Goal: Information Seeking & Learning: Check status

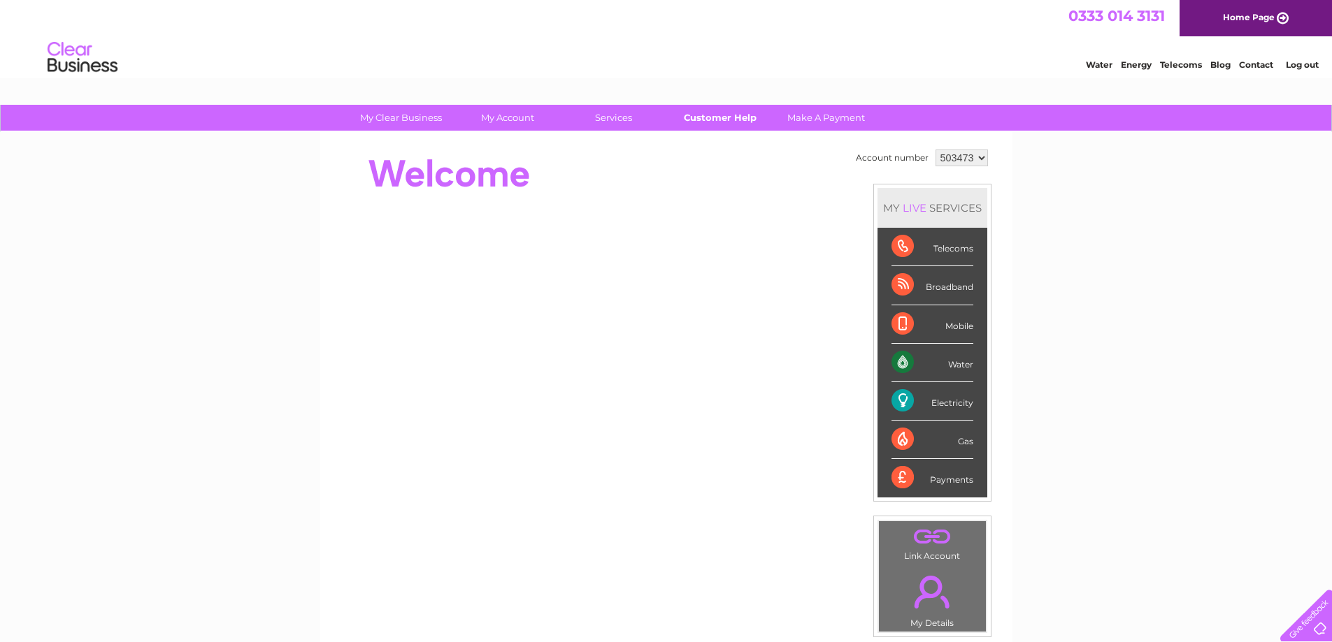
click at [683, 117] on link "Customer Help" at bounding box center [719, 118] width 115 height 26
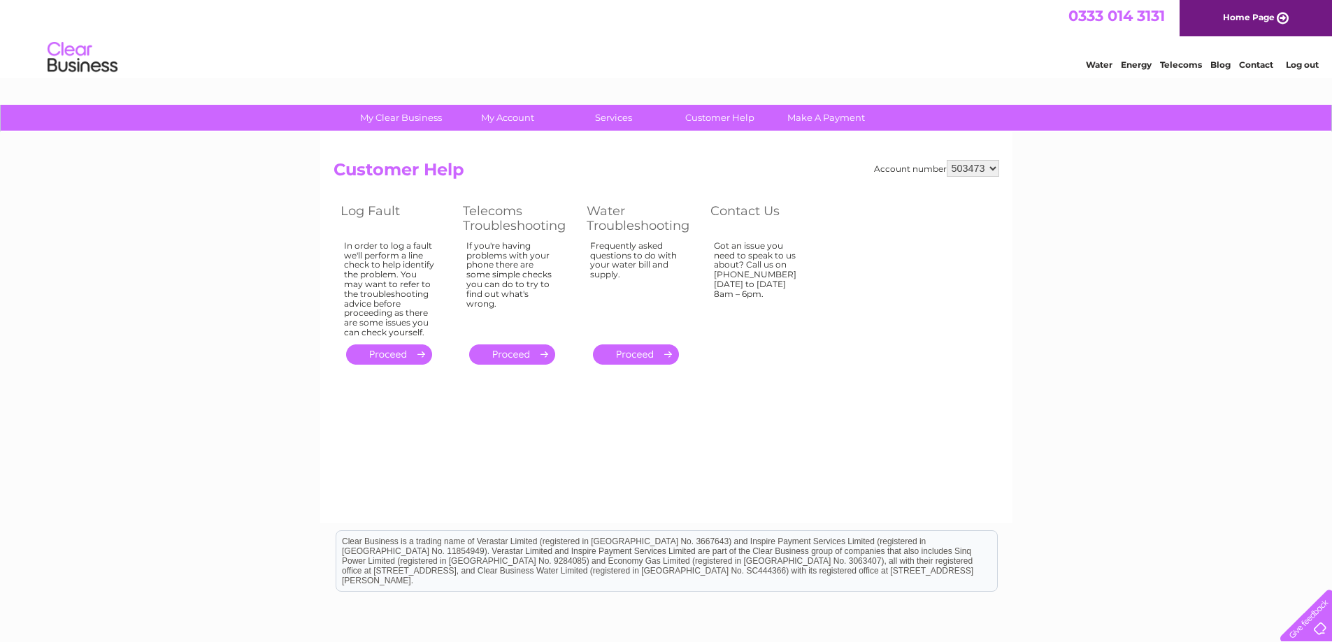
click at [528, 357] on link "." at bounding box center [512, 355] width 86 height 20
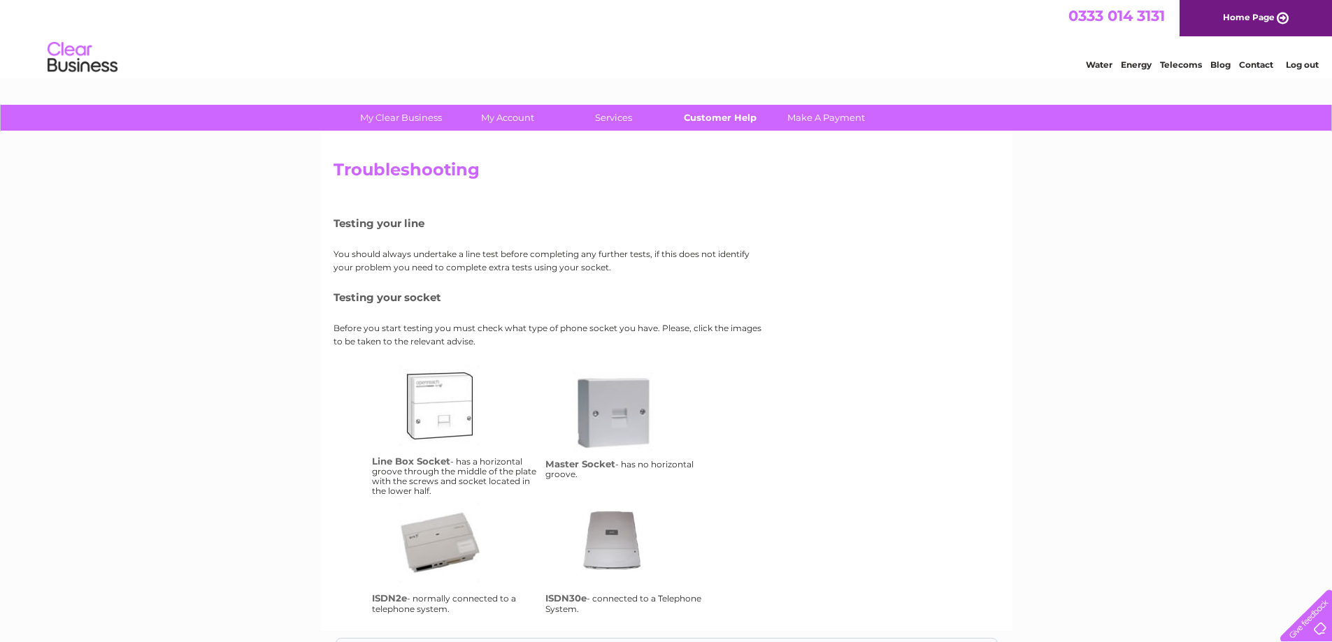
click at [733, 114] on link "Customer Help" at bounding box center [719, 118] width 115 height 26
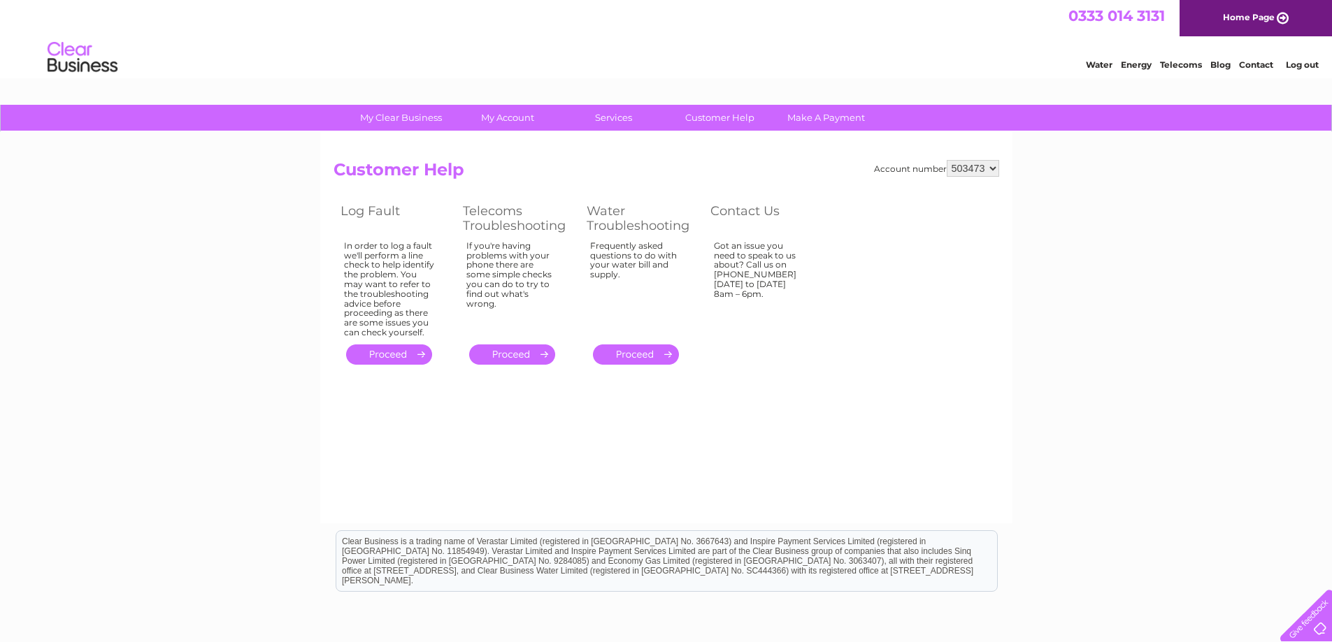
click at [980, 168] on select "503473" at bounding box center [972, 168] width 52 height 17
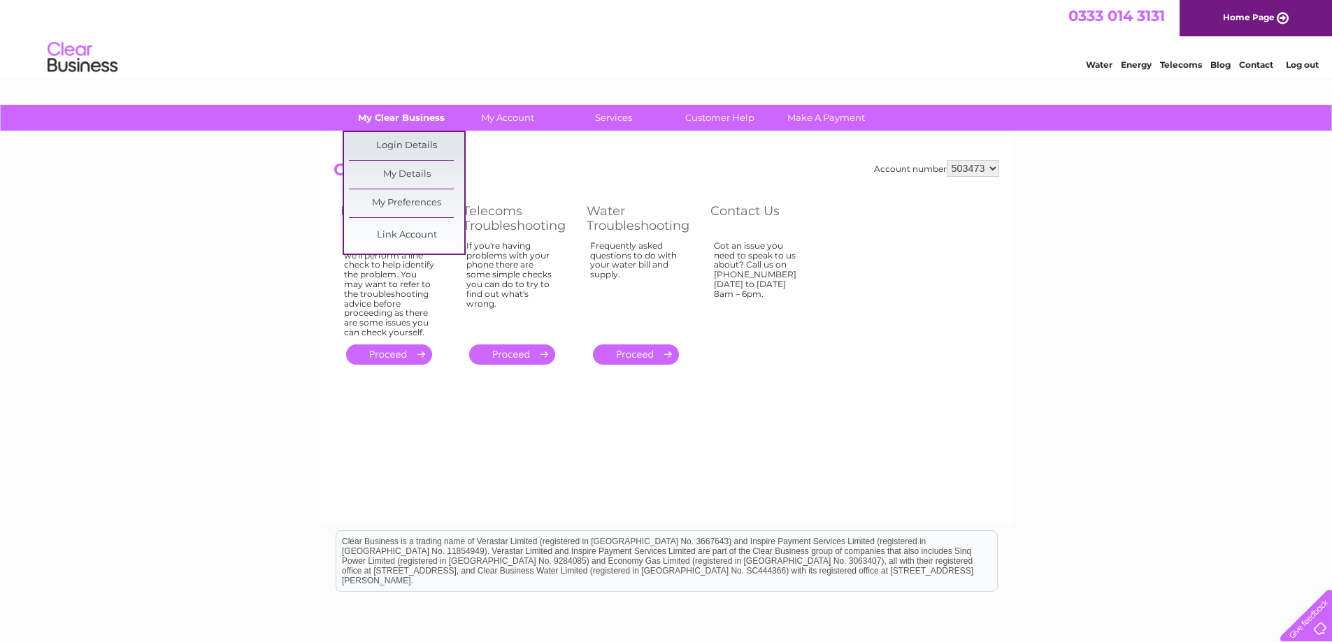
click at [403, 115] on link "My Clear Business" at bounding box center [400, 118] width 115 height 26
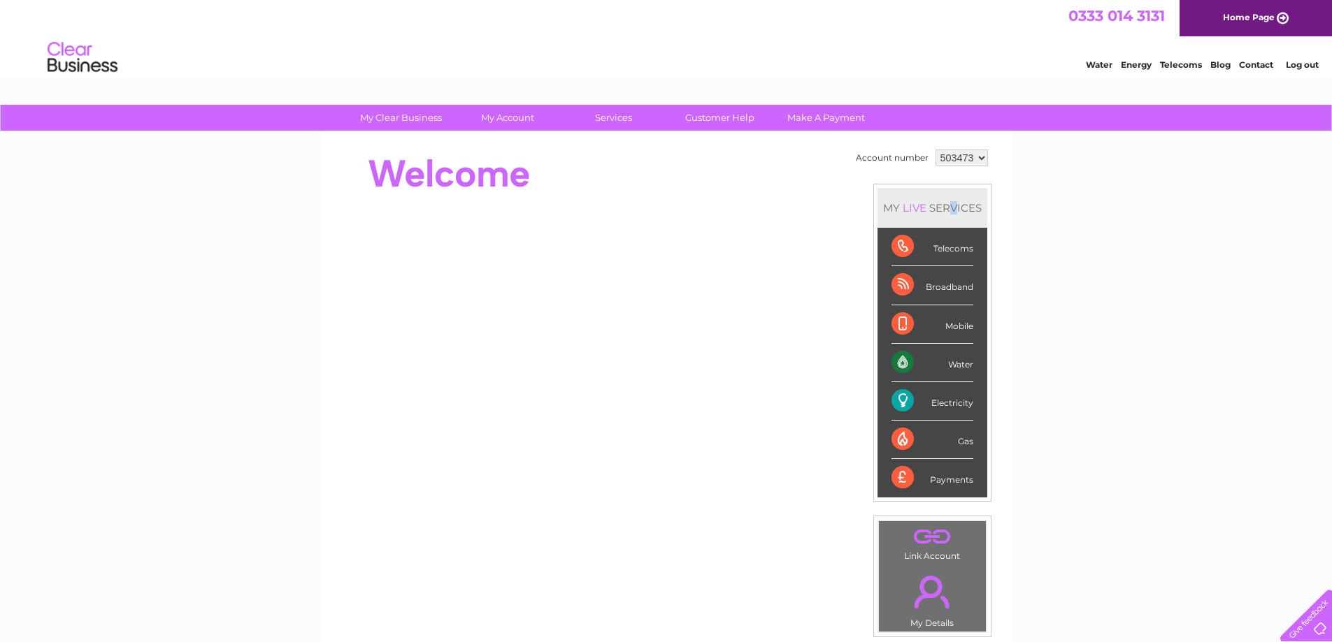
click at [954, 175] on td "Account number 503473 MY LIVE SERVICES Telecoms Broadband Mobile Water Electric…" at bounding box center [921, 391] width 139 height 491
click at [958, 159] on select "503473" at bounding box center [961, 158] width 52 height 17
click at [963, 154] on select "503473" at bounding box center [961, 158] width 52 height 17
click at [1016, 170] on div "My Clear Business Login Details My Details My Preferences Link Account My Accou…" at bounding box center [666, 498] width 1332 height 786
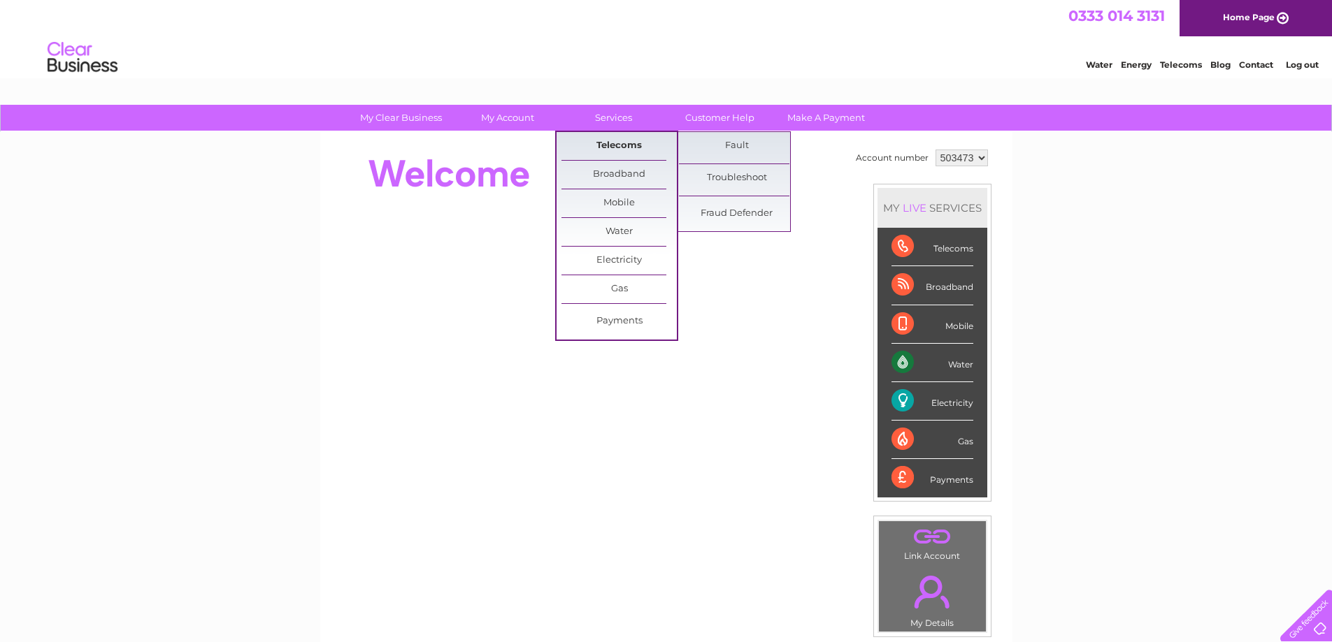
click at [613, 147] on link "Telecoms" at bounding box center [618, 146] width 115 height 28
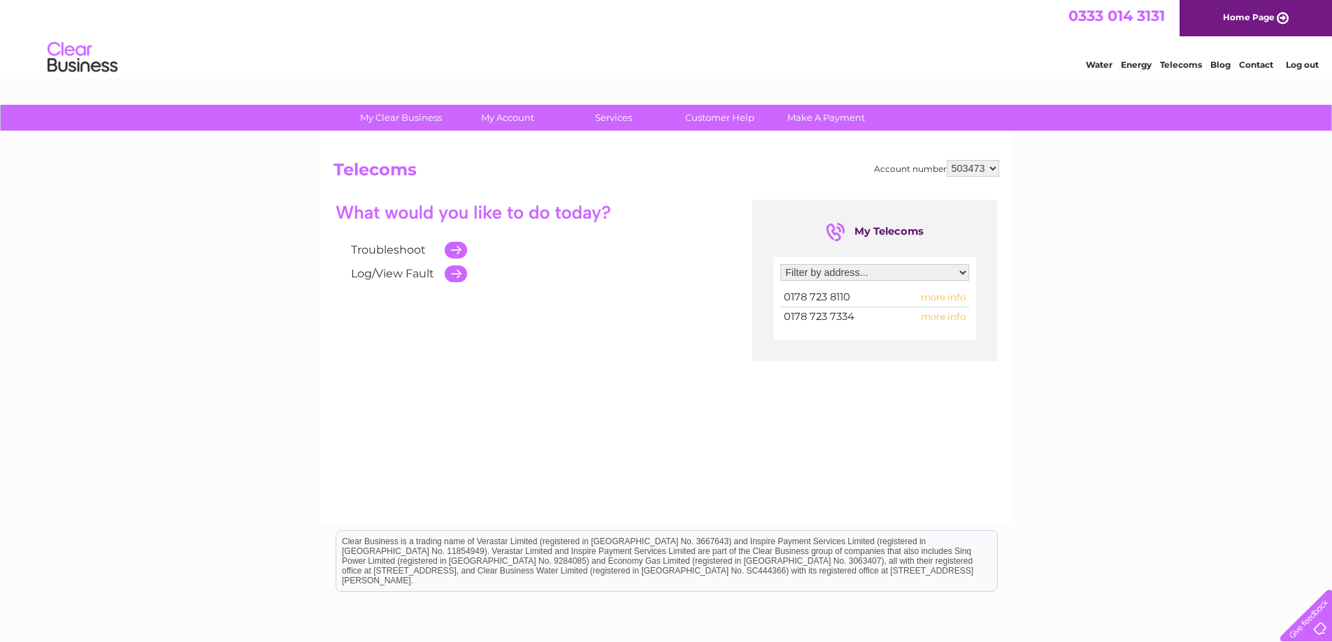
click at [835, 268] on select "Filter by address... [STREET_ADDRESS]" at bounding box center [874, 272] width 189 height 17
click at [780, 264] on select "Filter by address... Houghtons Farm, Gainsford End, Toppesfield, Halstead, Esse…" at bounding box center [874, 272] width 189 height 17
click at [968, 272] on select "Filter by address... Houghtons Farm, Gainsford End, Toppesfield, Halstead, Esse…" at bounding box center [874, 272] width 189 height 17
click at [780, 264] on select "Filter by address... Houghtons Farm, Gainsford End, Toppesfield, Halstead, Esse…" at bounding box center [874, 272] width 189 height 17
click at [856, 275] on select "Filter by address... Houghtons Farm, Gainsford End, Toppesfield, Halstead, Esse…" at bounding box center [874, 272] width 189 height 17
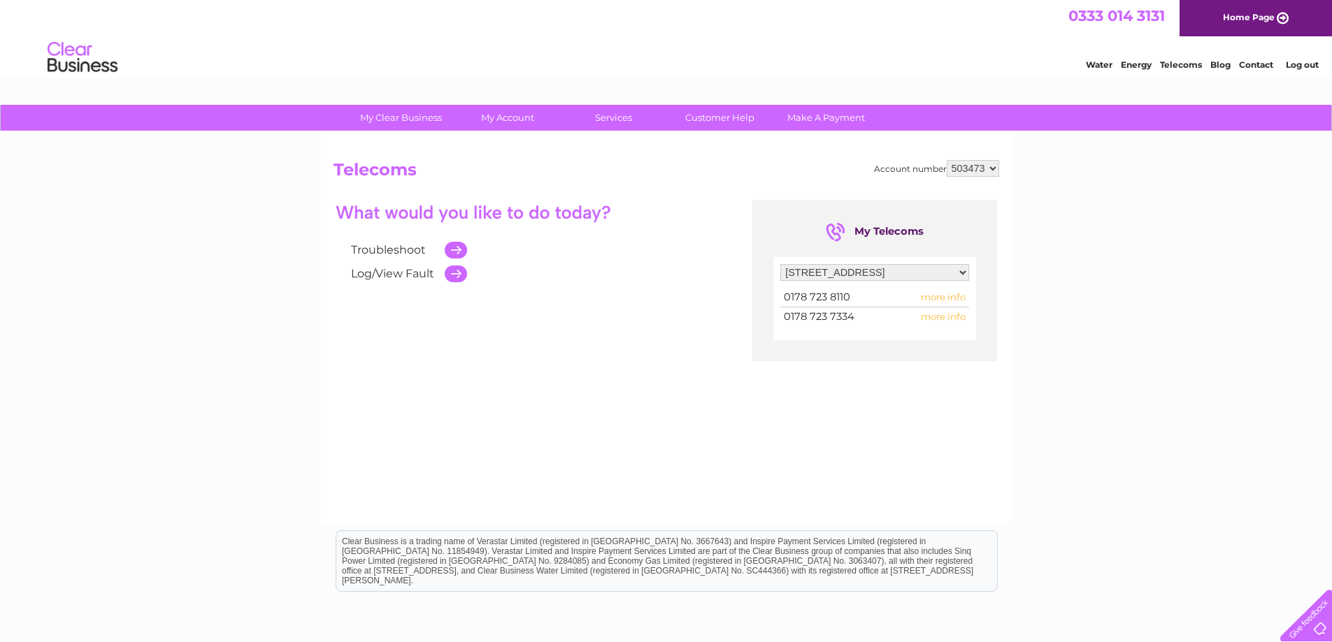
select select "4364"
click at [780, 264] on select "Filter by address... Houghtons Farm, Gainsford End, Toppesfield, Halstead, Esse…" at bounding box center [874, 272] width 189 height 17
drag, startPoint x: 781, startPoint y: 319, endPoint x: 843, endPoint y: 324, distance: 61.7
click at [843, 324] on div at bounding box center [874, 307] width 189 height 38
drag, startPoint x: 845, startPoint y: 319, endPoint x: 775, endPoint y: 323, distance: 70.0
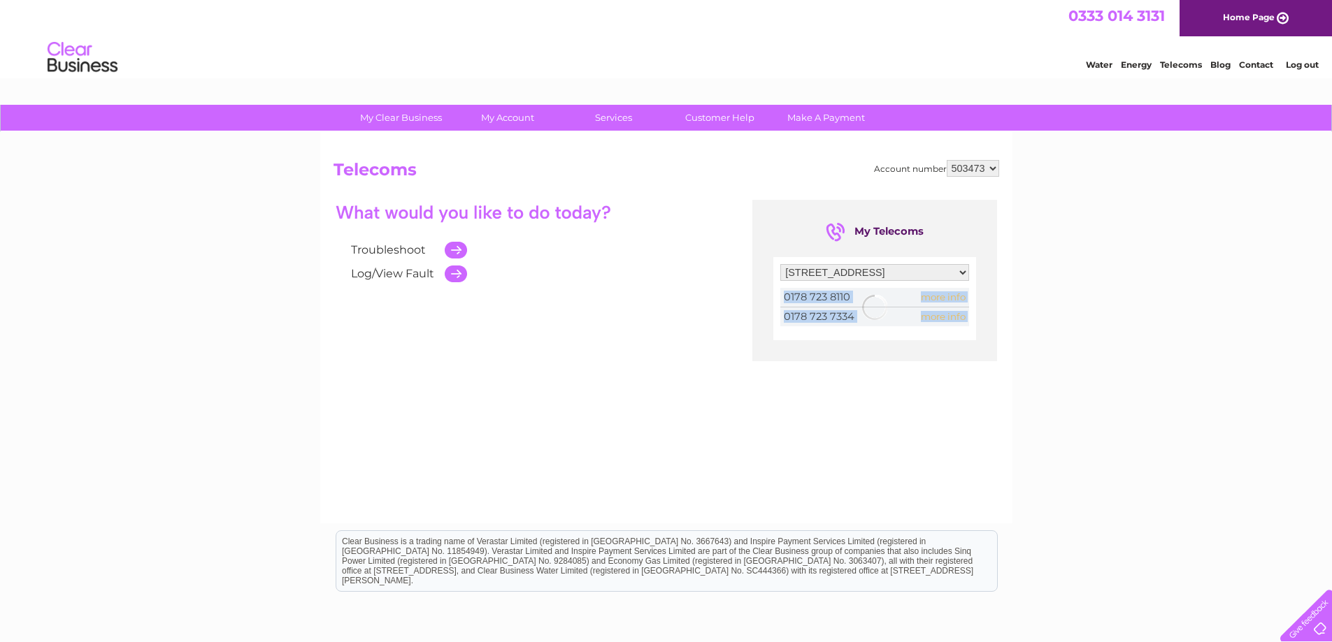
click at [775, 323] on div "Filter by address... Houghtons Farm, Gainsford End, Toppesfield, Halstead, Esse…" at bounding box center [874, 298] width 203 height 83
click at [818, 312] on div at bounding box center [874, 307] width 189 height 38
drag, startPoint x: 854, startPoint y: 315, endPoint x: 793, endPoint y: 314, distance: 61.5
click at [793, 314] on div at bounding box center [874, 307] width 189 height 38
drag, startPoint x: 783, startPoint y: 321, endPoint x: 844, endPoint y: 319, distance: 60.8
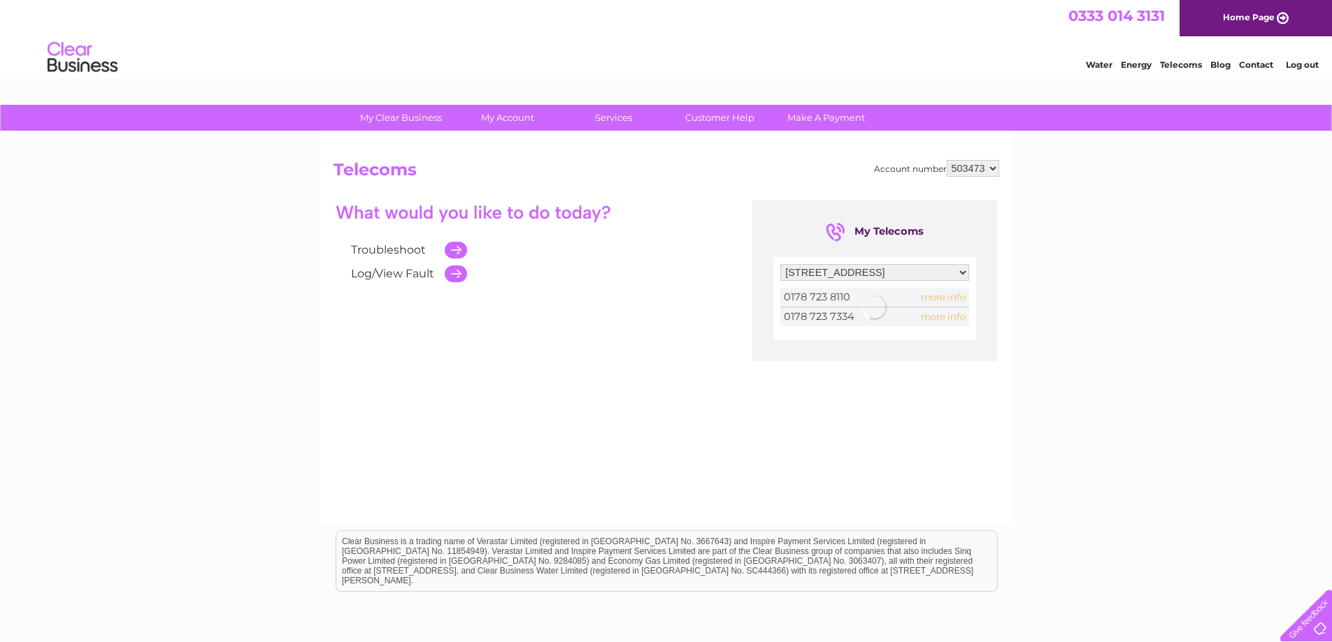
click at [834, 317] on div at bounding box center [874, 307] width 189 height 38
drag, startPoint x: 852, startPoint y: 318, endPoint x: 788, endPoint y: 320, distance: 63.6
click at [793, 316] on div at bounding box center [874, 307] width 189 height 38
drag, startPoint x: 784, startPoint y: 315, endPoint x: 862, endPoint y: 316, distance: 77.6
click at [862, 316] on div at bounding box center [874, 307] width 189 height 38
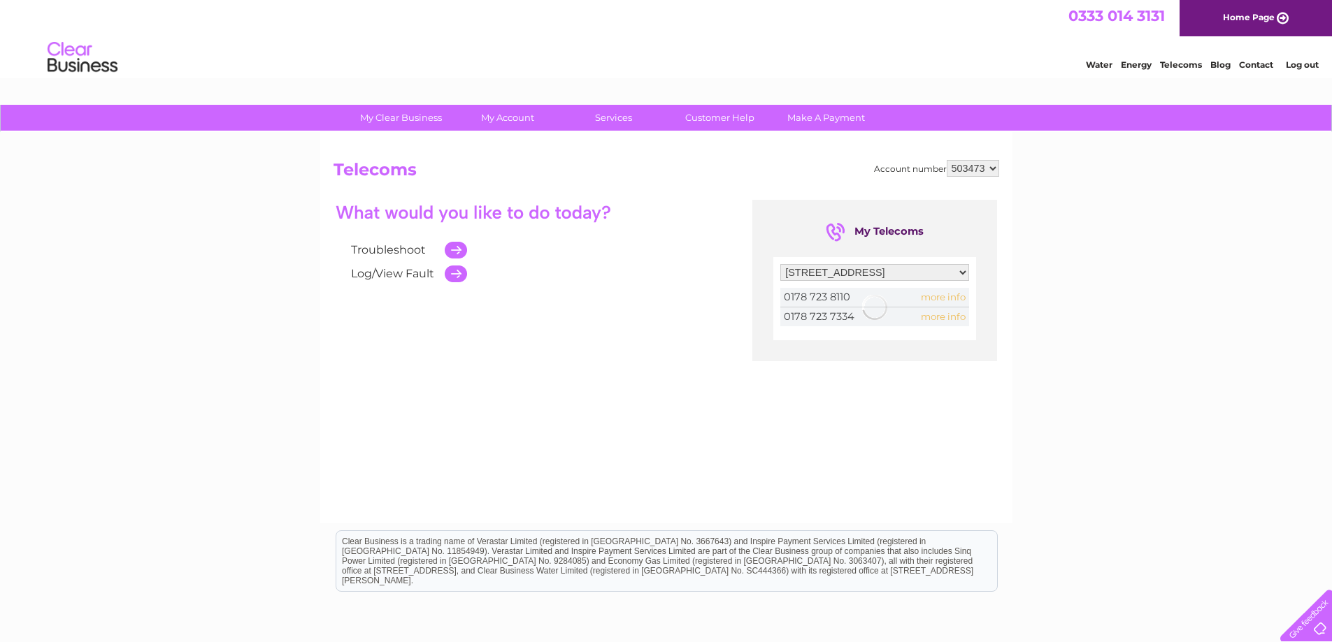
drag, startPoint x: 856, startPoint y: 317, endPoint x: 723, endPoint y: 327, distance: 132.5
click at [793, 320] on div at bounding box center [874, 307] width 189 height 38
click at [705, 329] on div "Troubleshoot Log/View Fault My Telecoms Filter by address... Houghtons Farm, Ga…" at bounding box center [665, 336] width 665 height 273
click at [750, 352] on div "Troubleshoot Log/View Fault My Telecoms Filter by address... Houghtons Farm, Ga…" at bounding box center [665, 336] width 665 height 273
click at [745, 351] on div "Troubleshoot Log/View Fault My Telecoms Filter by address... Houghtons Farm, Ga…" at bounding box center [665, 336] width 665 height 273
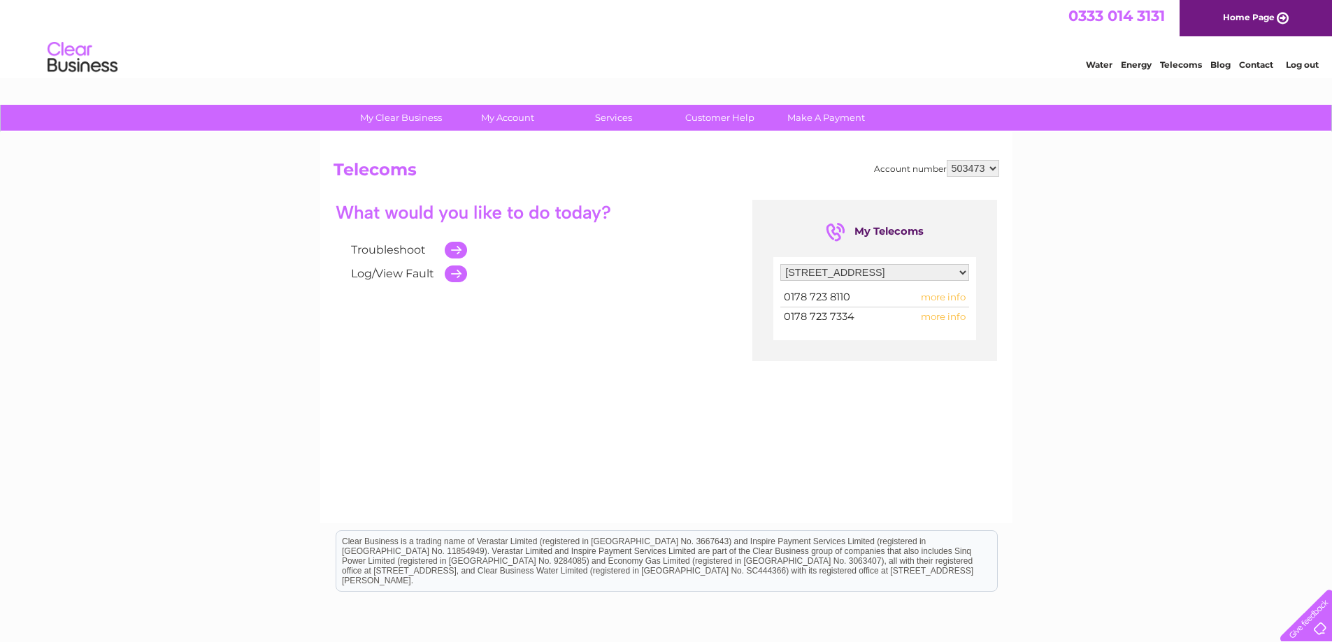
click at [955, 319] on span "more info" at bounding box center [943, 316] width 45 height 11
drag, startPoint x: 821, startPoint y: 316, endPoint x: 837, endPoint y: 318, distance: 16.2
click at [837, 318] on span "0178 723 7334" at bounding box center [819, 316] width 71 height 13
click at [846, 335] on div "Filter by address... Houghtons Farm, Gainsford End, Toppesfield, Halstead, Esse…" at bounding box center [874, 298] width 203 height 83
drag, startPoint x: 849, startPoint y: 319, endPoint x: 836, endPoint y: 314, distance: 13.5
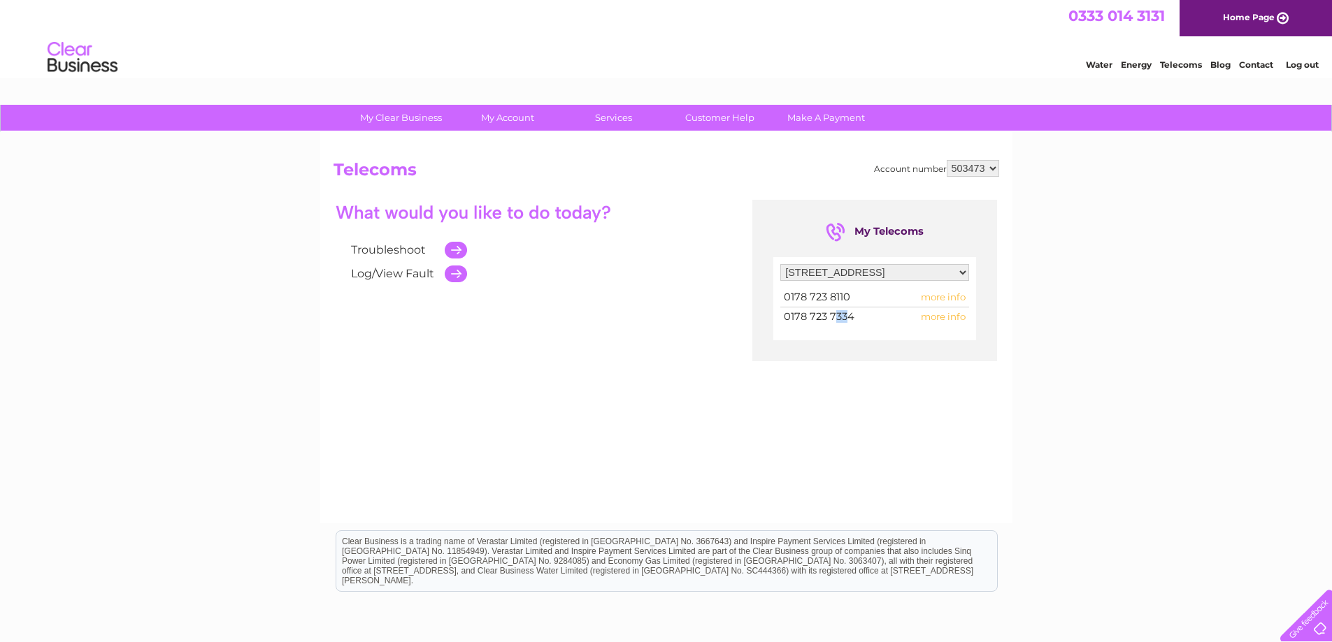
click at [836, 314] on span "0178 723 7334" at bounding box center [819, 316] width 71 height 13
click at [845, 339] on div "Filter by address... Houghtons Farm, Gainsford End, Toppesfield, Halstead, Esse…" at bounding box center [874, 298] width 203 height 83
drag, startPoint x: 858, startPoint y: 320, endPoint x: 787, endPoint y: 325, distance: 71.5
click at [787, 325] on td "0178 723 7334" at bounding box center [836, 317] width 113 height 19
click at [777, 379] on div "Troubleshoot Log/View Fault My Telecoms Filter by address... Houghtons Farm, Ga…" at bounding box center [665, 336] width 665 height 273
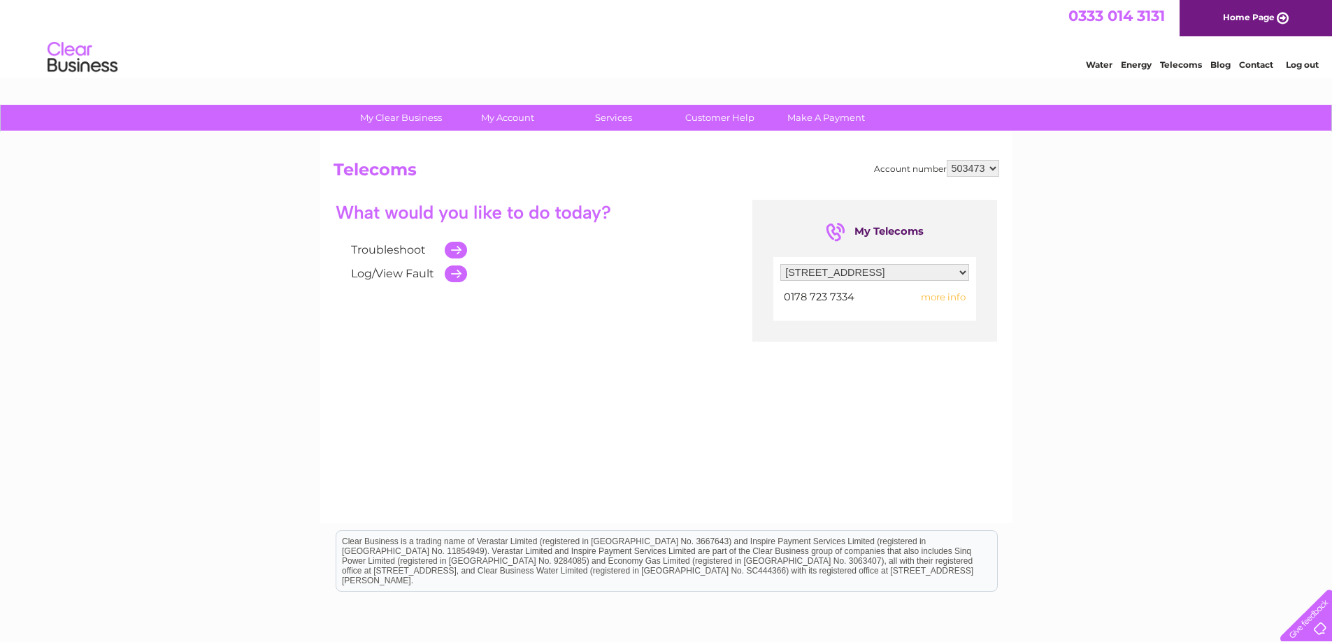
click at [1086, 370] on div "My Clear Business Login Details My Details My Preferences Link Account My Accou…" at bounding box center [666, 434] width 1332 height 658
click at [848, 412] on div "Troubleshoot Log/View Fault My Telecoms Filter by address... Houghtons Farm, Ga…" at bounding box center [665, 336] width 665 height 273
drag, startPoint x: 858, startPoint y: 298, endPoint x: 800, endPoint y: 303, distance: 58.3
click at [800, 303] on td "0178 723 7334" at bounding box center [836, 297] width 113 height 19
click at [802, 322] on div "My Telecoms Filter by address... Houghtons Farm, Gainsford End, Toppesfield, Ha…" at bounding box center [874, 271] width 245 height 142
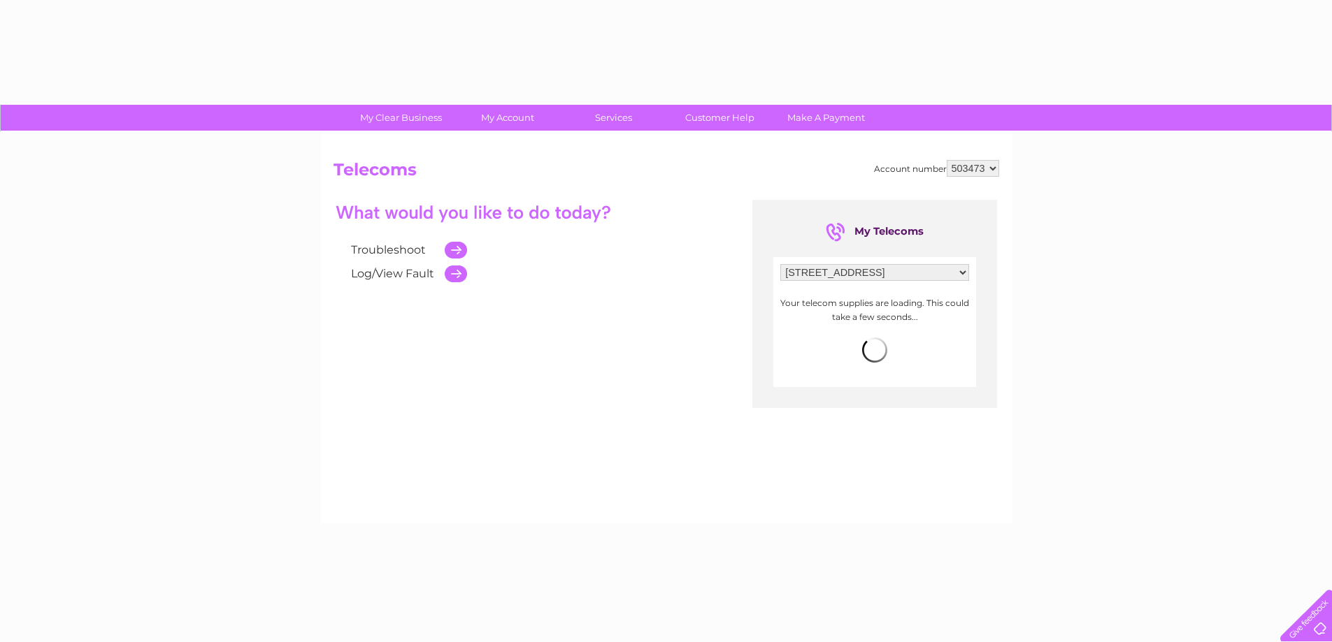
select select "4364"
